Goal: Book appointment/travel/reservation

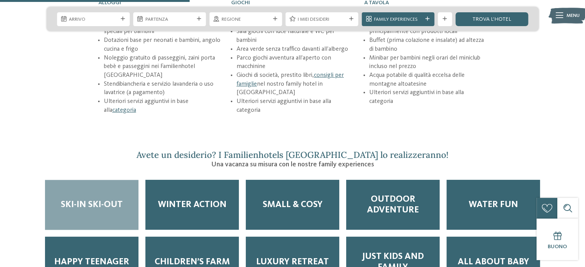
scroll to position [1076, 0]
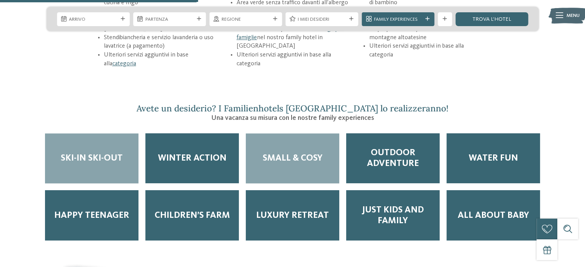
click at [327, 153] on div "Small & Cosy" at bounding box center [292, 158] width 93 height 50
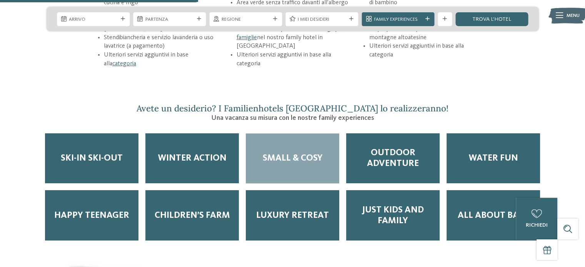
click at [327, 153] on div "Small & Cosy" at bounding box center [292, 158] width 93 height 50
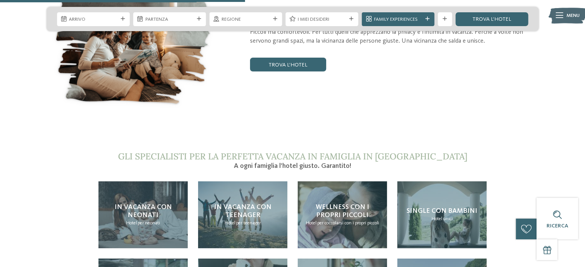
scroll to position [1242, 0]
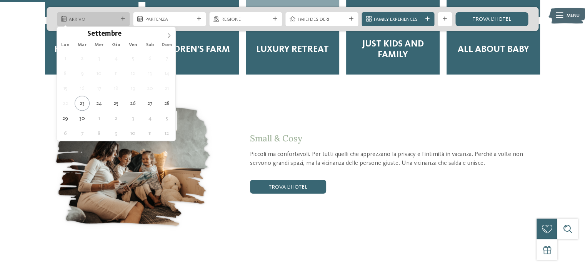
click at [114, 17] on span "Arrivo" at bounding box center [93, 19] width 48 height 7
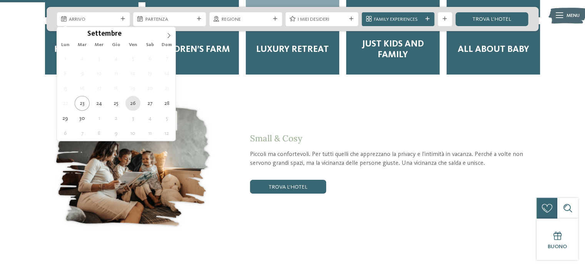
type div "[DATE]"
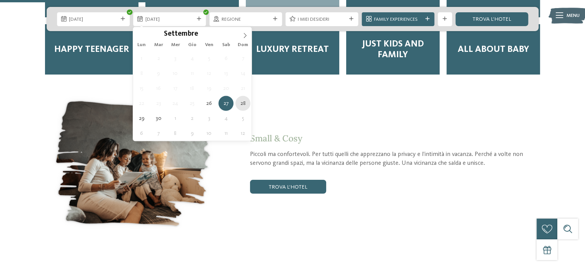
type div "[DATE]"
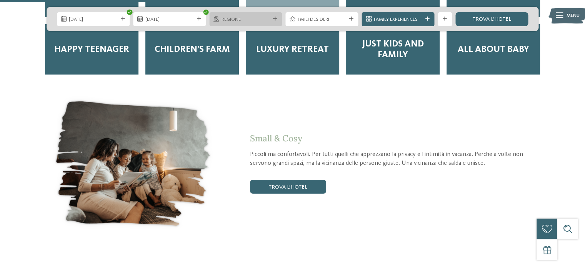
click at [274, 19] on icon at bounding box center [275, 19] width 4 height 4
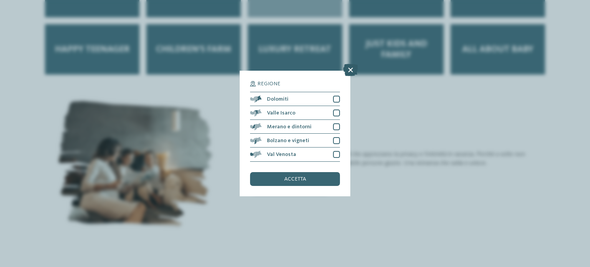
click at [350, 72] on icon at bounding box center [350, 70] width 15 height 12
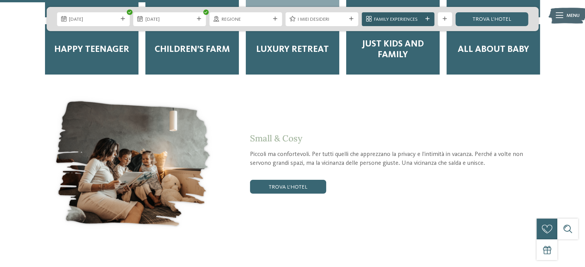
click at [427, 18] on icon at bounding box center [427, 19] width 4 height 4
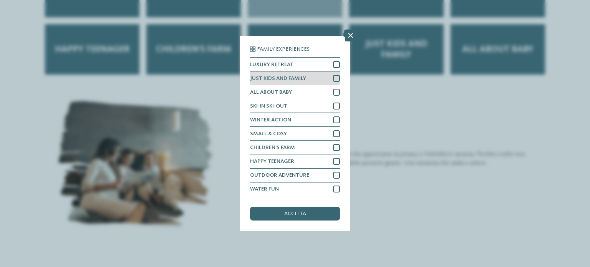
click at [338, 80] on div at bounding box center [336, 78] width 7 height 7
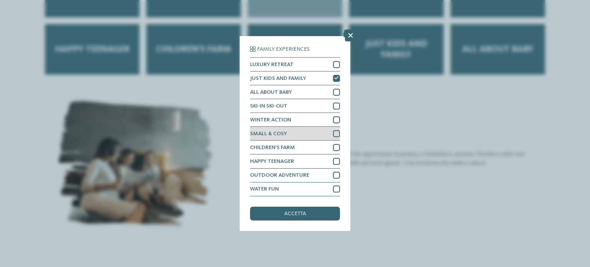
click at [337, 133] on div at bounding box center [336, 133] width 7 height 7
click at [338, 147] on div at bounding box center [336, 147] width 7 height 7
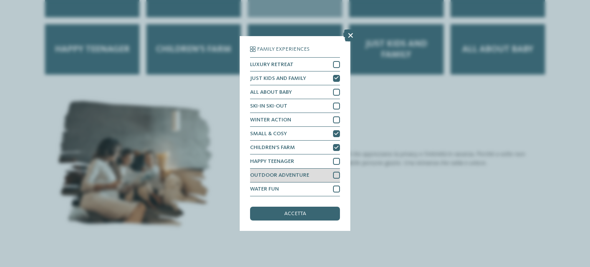
click at [335, 175] on div at bounding box center [336, 175] width 7 height 7
click at [320, 212] on div "accetta" at bounding box center [295, 214] width 90 height 14
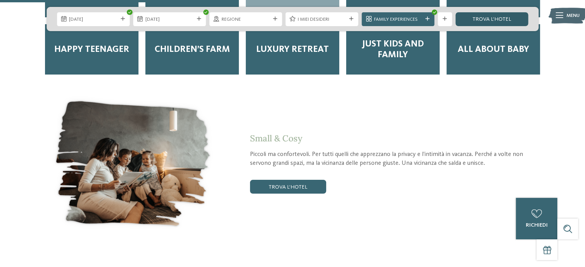
click at [499, 20] on link "trova l’hotel" at bounding box center [491, 19] width 73 height 14
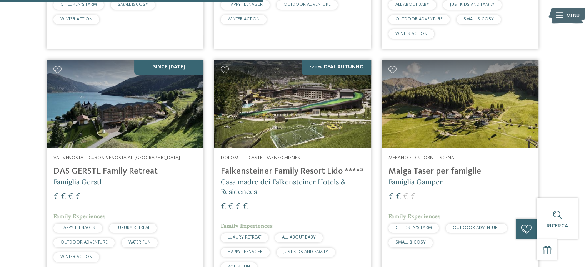
scroll to position [888, 0]
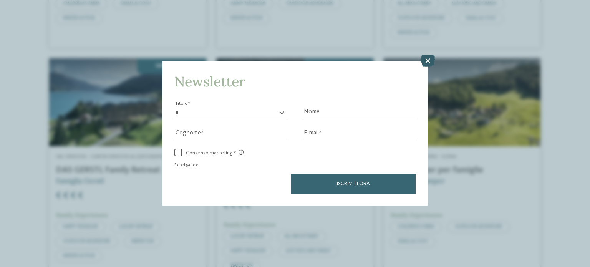
click at [429, 60] on icon at bounding box center [428, 61] width 15 height 12
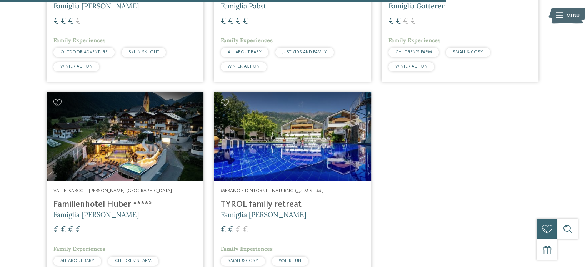
scroll to position [1393, 0]
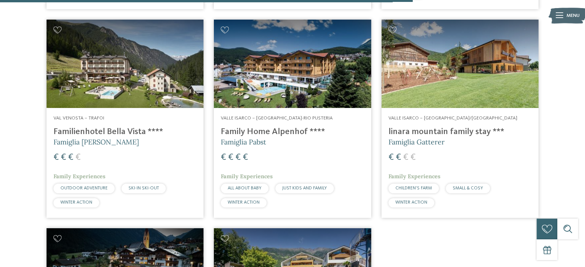
click at [436, 138] on span "Famiglia Gatterer" at bounding box center [416, 142] width 56 height 9
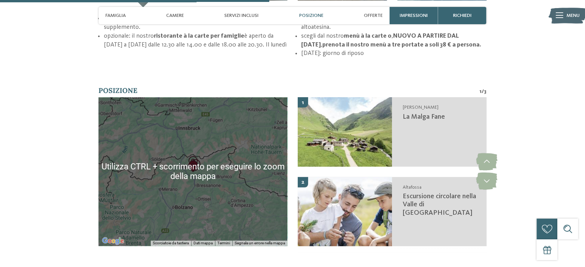
scroll to position [1064, 0]
